Goal: Transaction & Acquisition: Purchase product/service

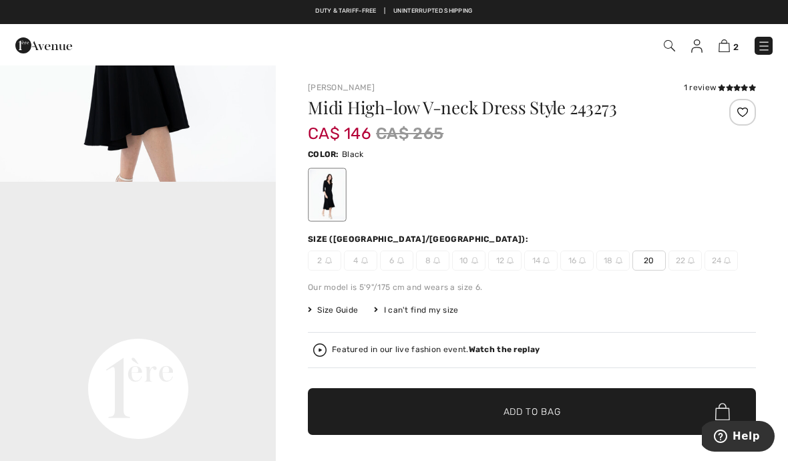
scroll to position [781, 0]
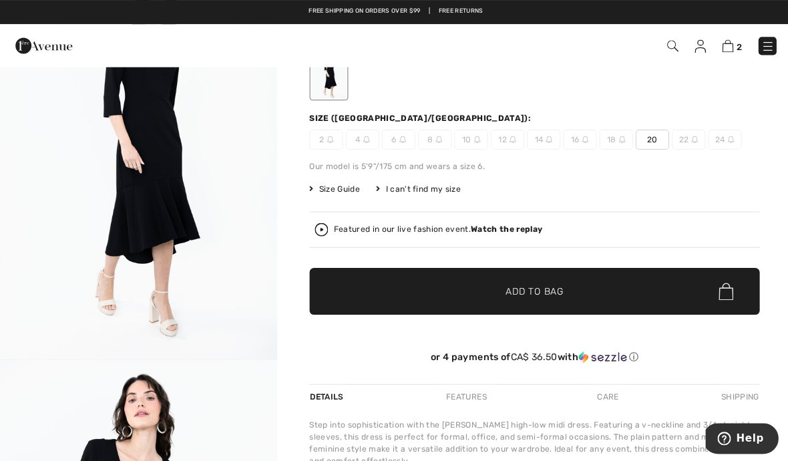
scroll to position [94, 0]
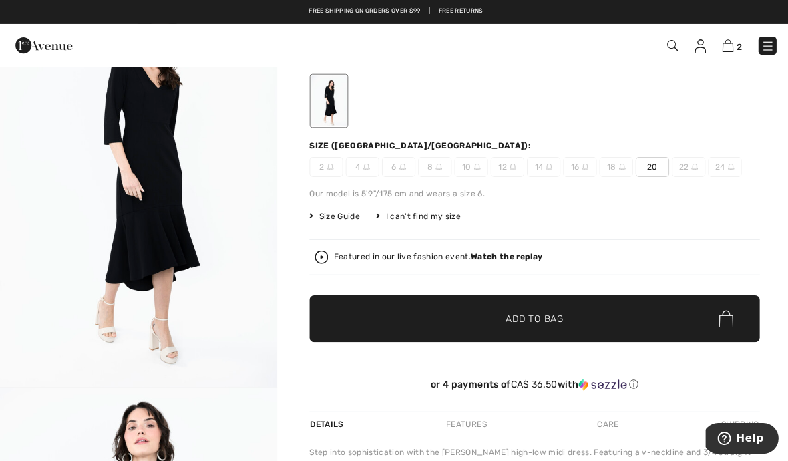
click at [720, 53] on span "2" at bounding box center [555, 46] width 433 height 18
click at [714, 51] on span "2" at bounding box center [555, 46] width 433 height 18
click at [722, 57] on div "2 Checkout" at bounding box center [555, 45] width 453 height 27
click at [729, 42] on img at bounding box center [723, 45] width 11 height 13
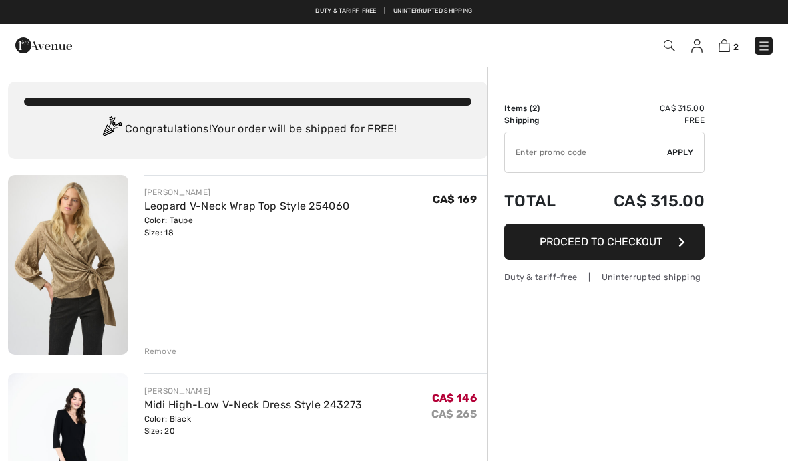
checkbox input "true"
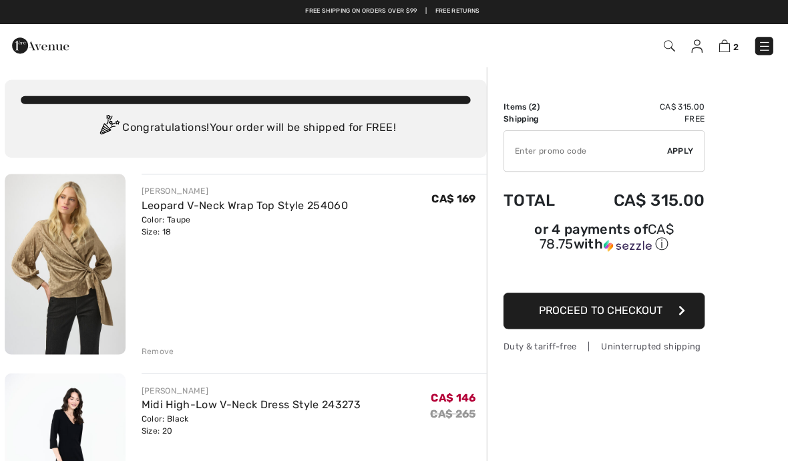
click at [582, 158] on input "TEXT" at bounding box center [586, 150] width 162 height 40
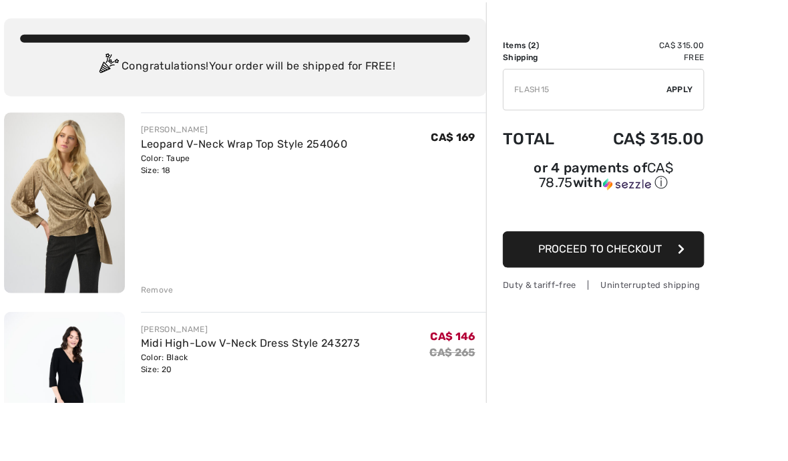
type input "FLASH15"
click at [675, 130] on div "✔ Apply Remove" at bounding box center [604, 150] width 200 height 41
click at [682, 92] on span "Apply" at bounding box center [680, 91] width 27 height 12
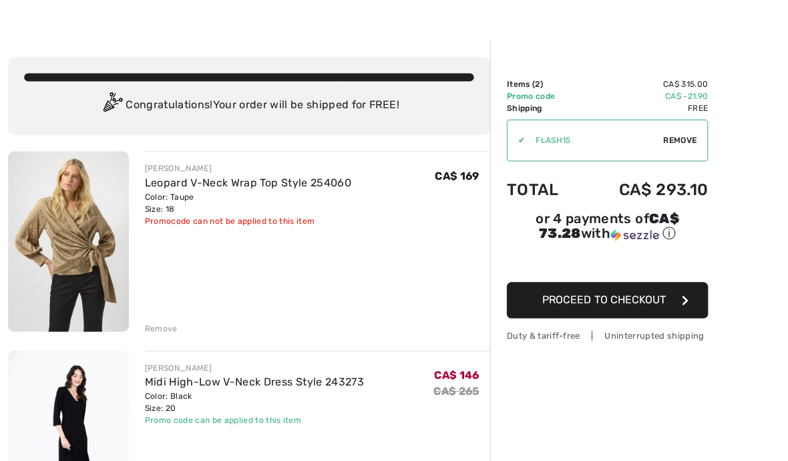
scroll to position [19, 0]
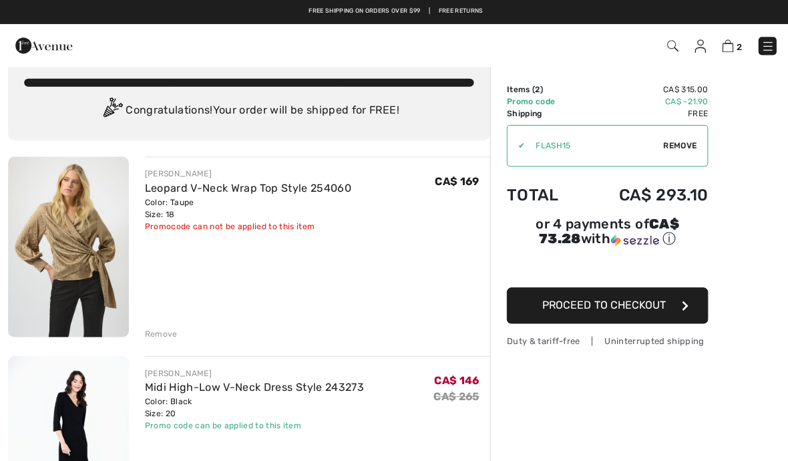
click at [681, 142] on span "Remove" at bounding box center [676, 145] width 33 height 12
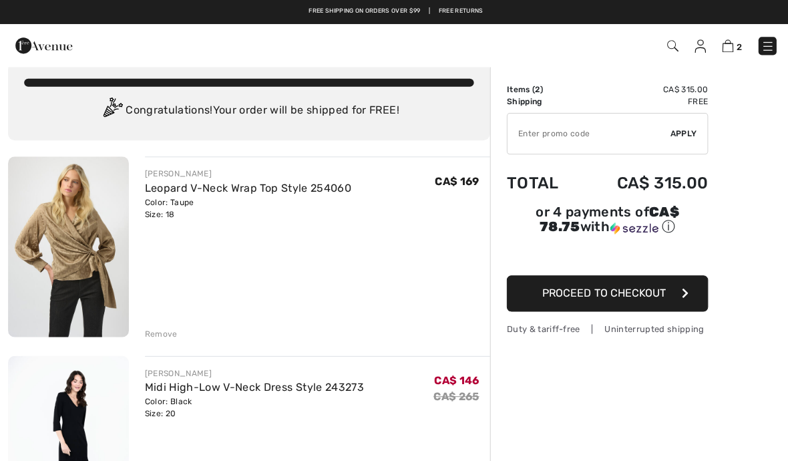
click at [614, 138] on input "TEXT" at bounding box center [586, 133] width 162 height 40
click at [686, 126] on div "✔ Apply Remove" at bounding box center [604, 132] width 200 height 41
click at [680, 134] on span "Apply" at bounding box center [680, 133] width 27 height 12
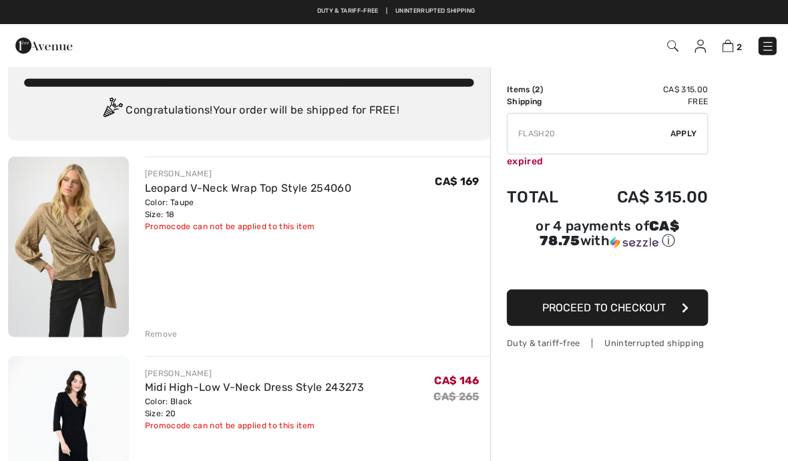
click at [580, 133] on input "TEXT" at bounding box center [586, 133] width 162 height 40
click at [682, 132] on span "Apply" at bounding box center [680, 133] width 27 height 12
click at [600, 133] on input "TEXT" at bounding box center [586, 133] width 162 height 40
type input "FLASH15"
click at [689, 135] on span "Apply" at bounding box center [680, 133] width 27 height 12
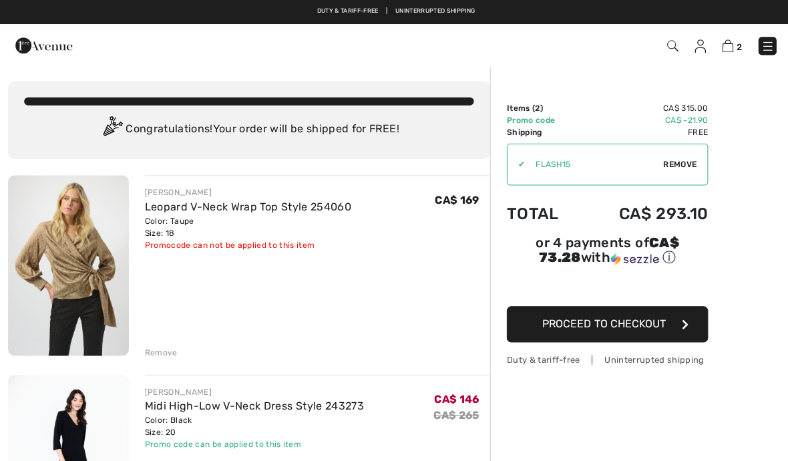
scroll to position [0, 0]
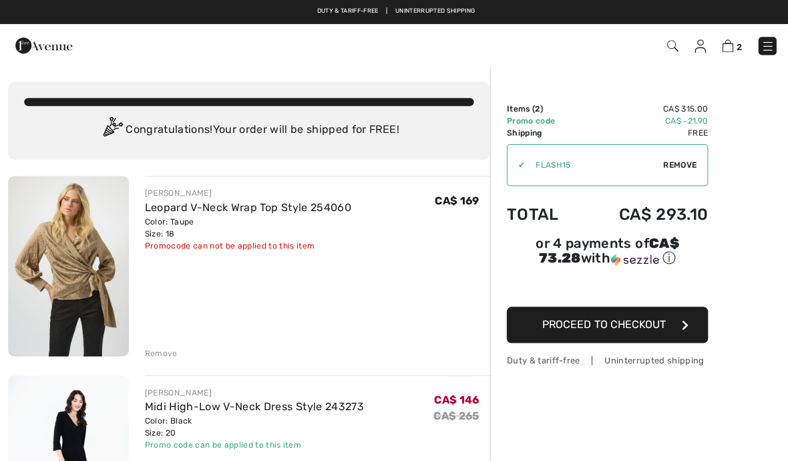
click at [65, 238] on img at bounding box center [68, 265] width 120 height 180
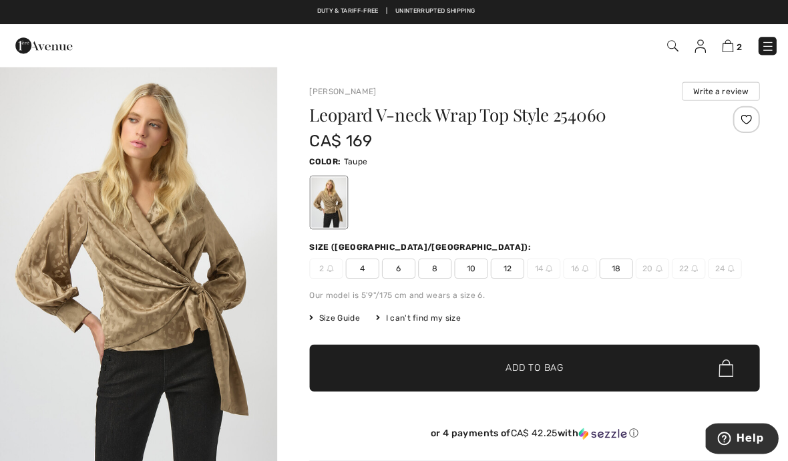
click at [572, 273] on span "16" at bounding box center [576, 267] width 33 height 20
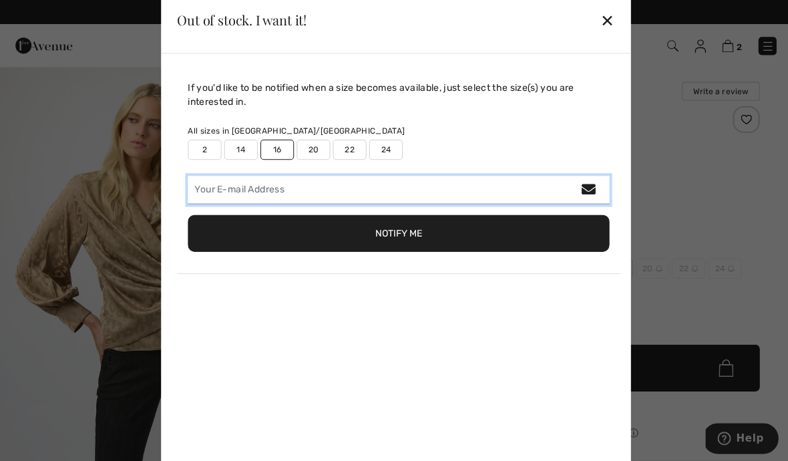
click at [465, 194] on input "email" at bounding box center [396, 189] width 419 height 28
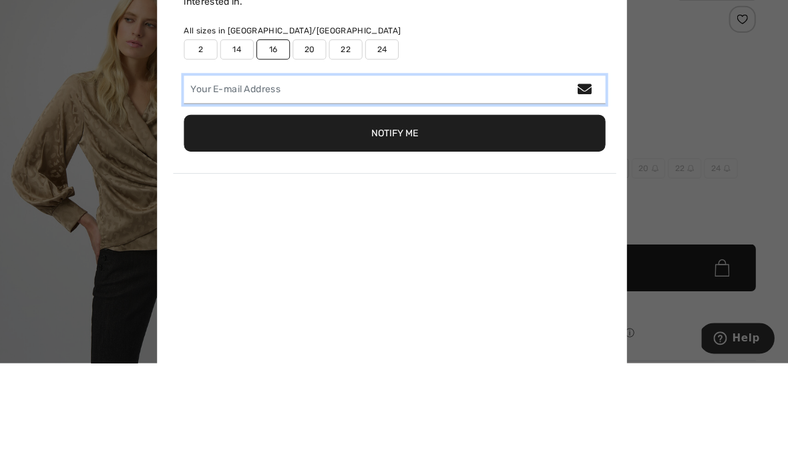
type input "[EMAIL_ADDRESS][DOMAIN_NAME]"
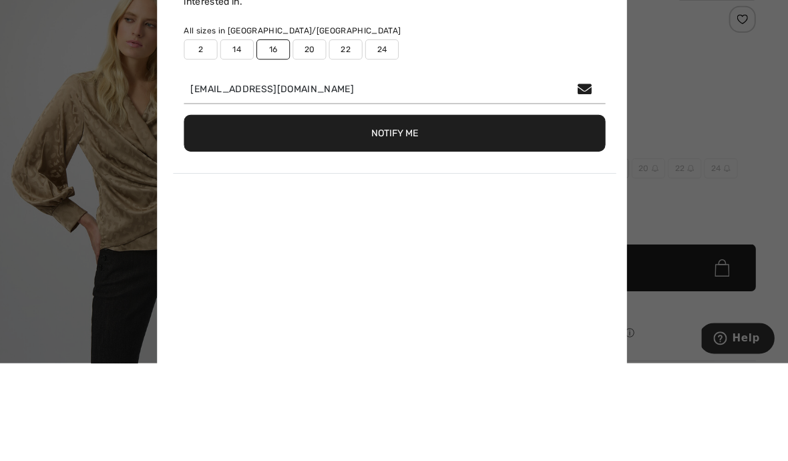
scroll to position [97, 0]
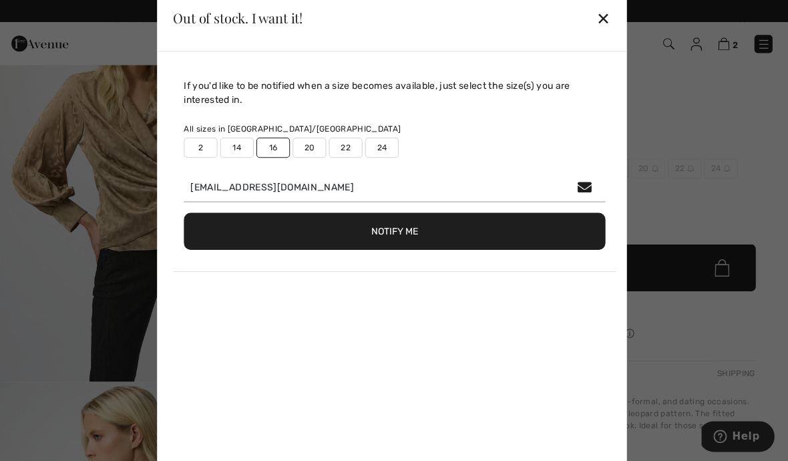
click at [423, 227] on button "Notify Me" at bounding box center [396, 232] width 419 height 37
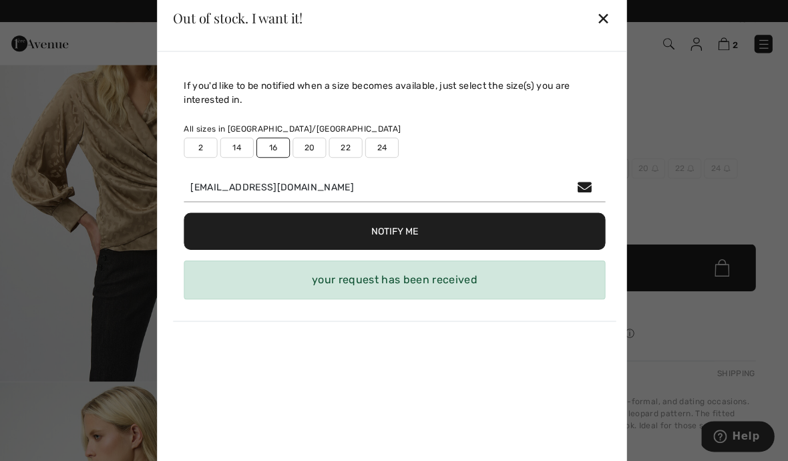
click at [606, 13] on div "✕" at bounding box center [605, 20] width 14 height 28
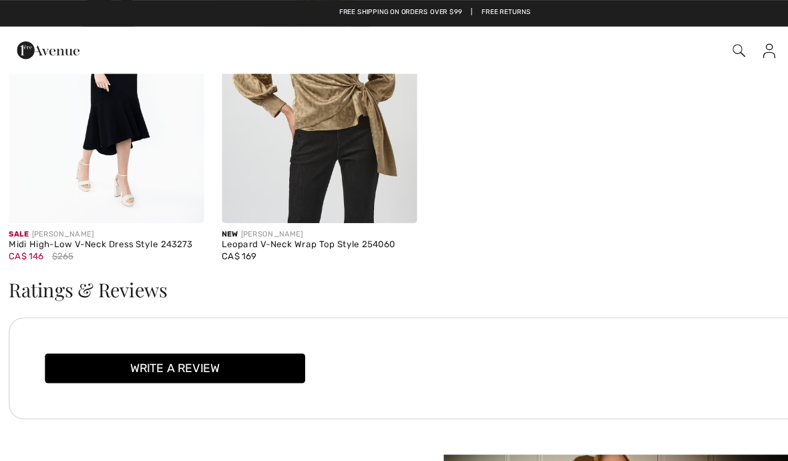
scroll to position [1559, 0]
click at [284, 175] on img at bounding box center [289, 70] width 177 height 266
